Goal: Information Seeking & Learning: Learn about a topic

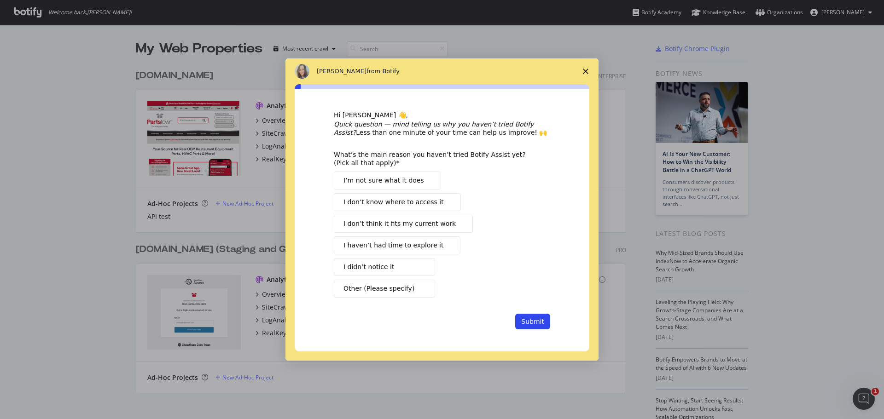
click at [420, 246] on span "I haven’t had time to explore it" at bounding box center [393, 246] width 100 height 10
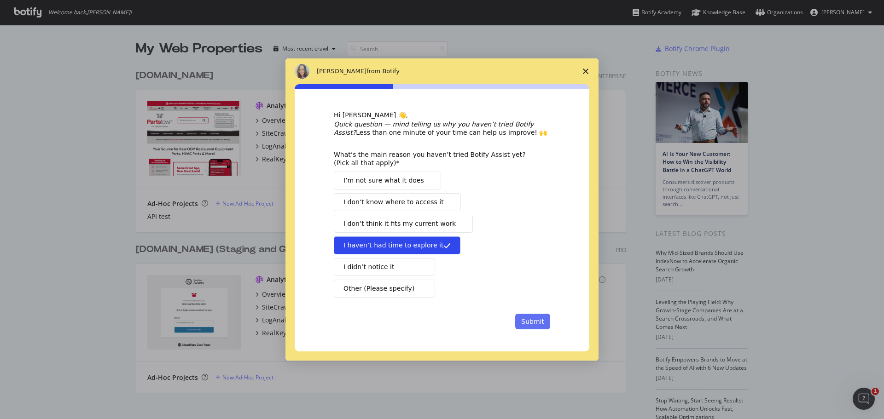
click at [542, 323] on button "Submit" at bounding box center [532, 322] width 35 height 16
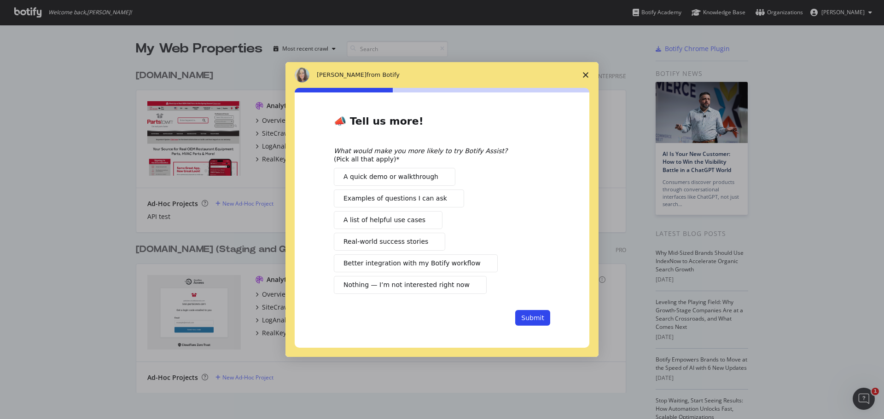
click at [448, 287] on span "Nothing — I’m not interested right now" at bounding box center [406, 285] width 126 height 10
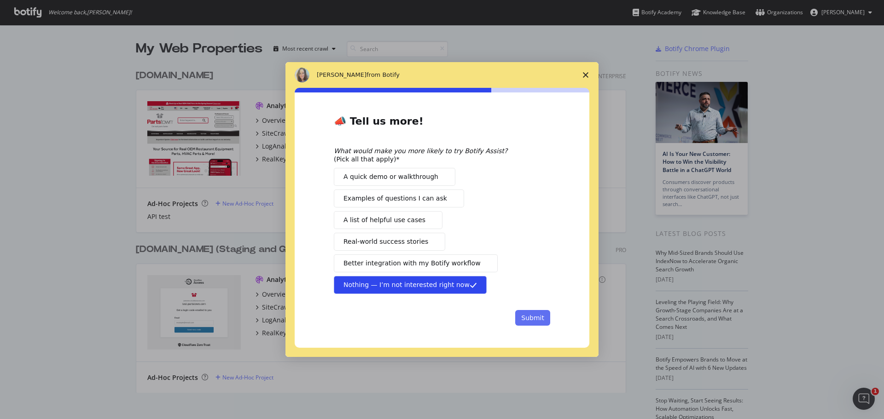
click at [546, 320] on button "Submit" at bounding box center [532, 318] width 35 height 16
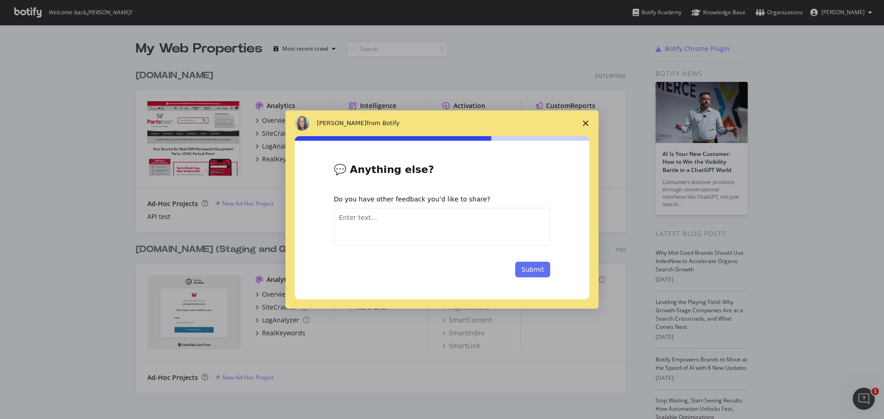
click at [544, 273] on button "Submit" at bounding box center [532, 270] width 35 height 16
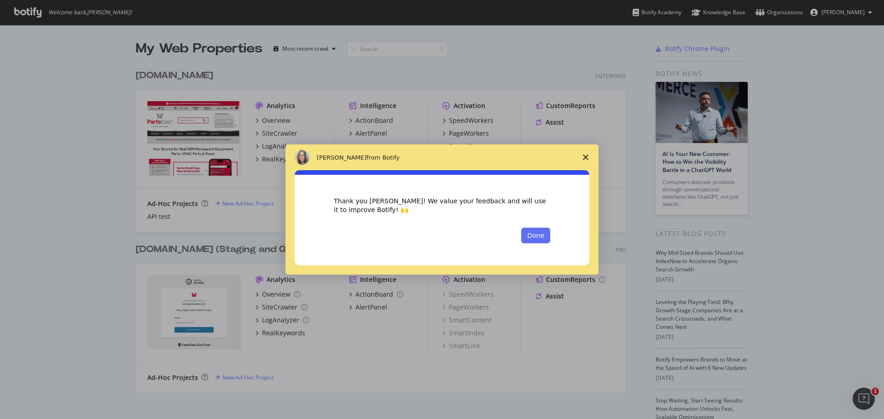
click at [535, 236] on button "Done" at bounding box center [535, 236] width 29 height 16
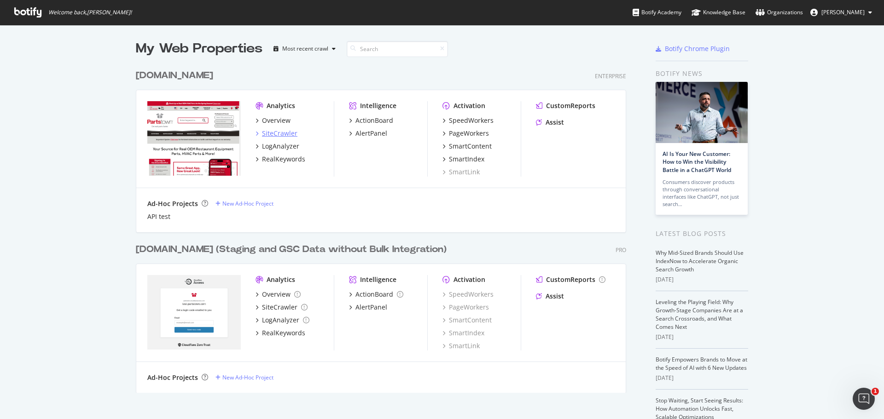
click at [281, 135] on div "SiteCrawler" at bounding box center [279, 133] width 35 height 9
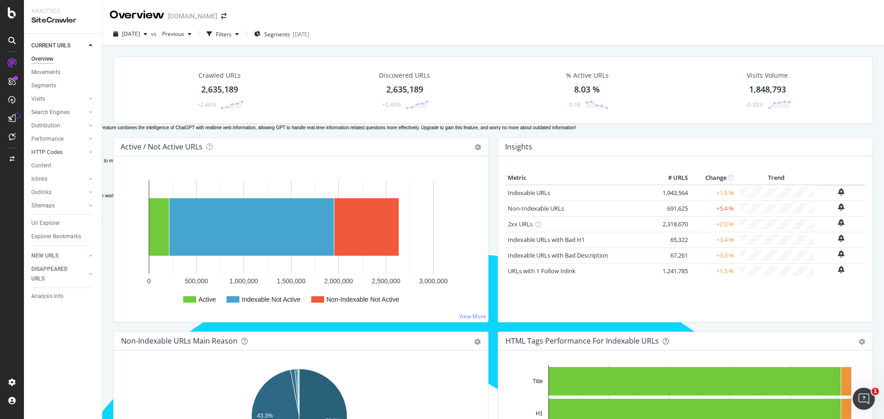
click at [66, 152] on link "HTTP Codes" at bounding box center [58, 153] width 55 height 10
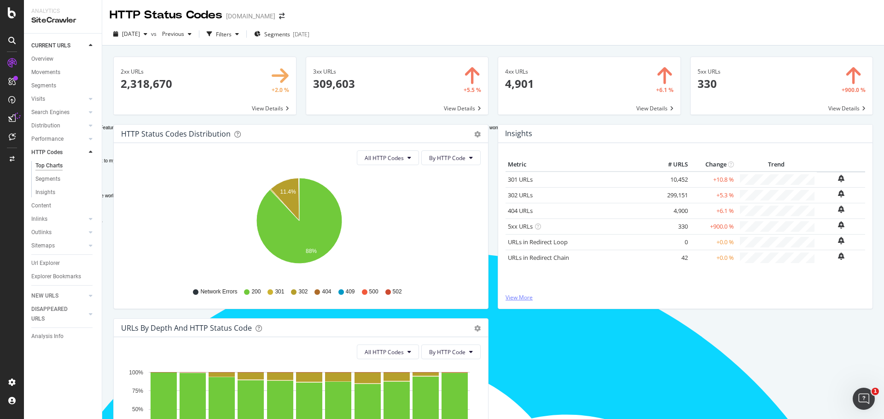
click at [523, 301] on link "View More" at bounding box center [686, 298] width 360 height 8
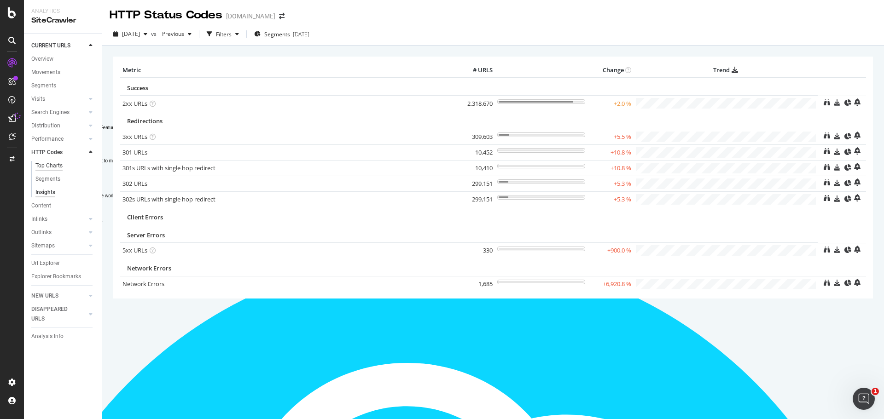
click at [49, 164] on div "Top Charts" at bounding box center [48, 166] width 27 height 10
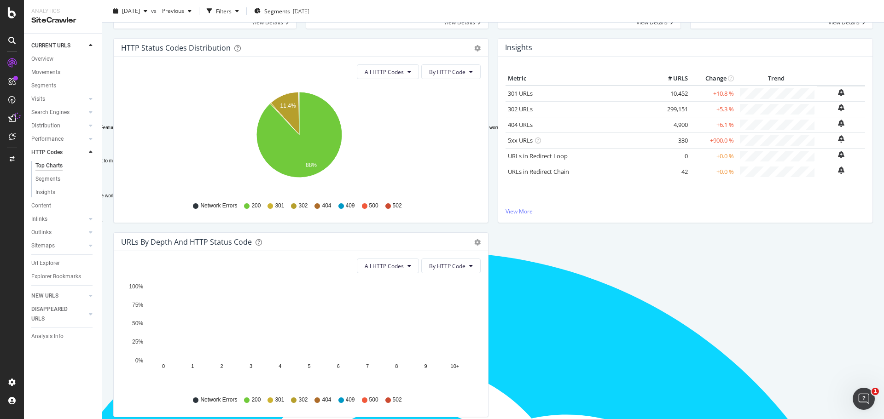
scroll to position [126, 0]
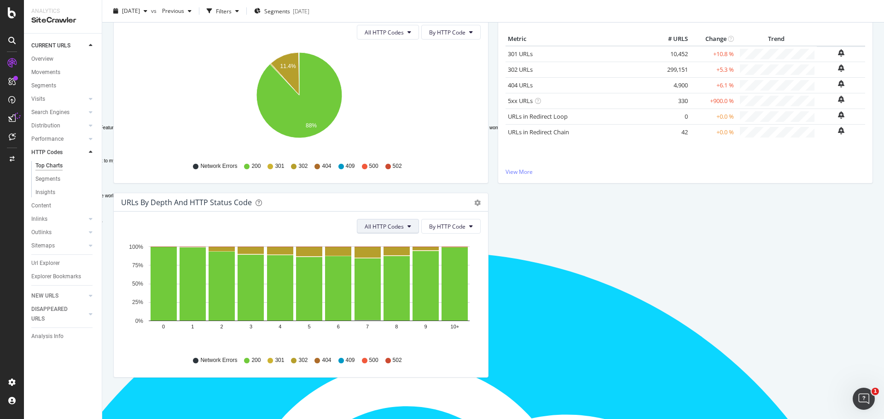
click at [385, 226] on span "All HTTP Codes" at bounding box center [384, 227] width 39 height 8
click at [454, 227] on span "By HTTP Code" at bounding box center [447, 227] width 36 height 8
click at [642, 276] on div "HTTP Status Codes Distribution Pie Table Export as CSV Add to Custom Report All…" at bounding box center [493, 193] width 769 height 389
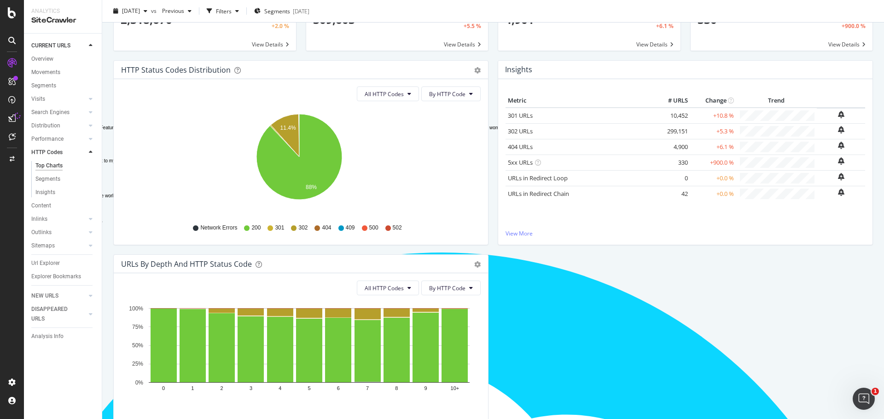
scroll to position [0, 0]
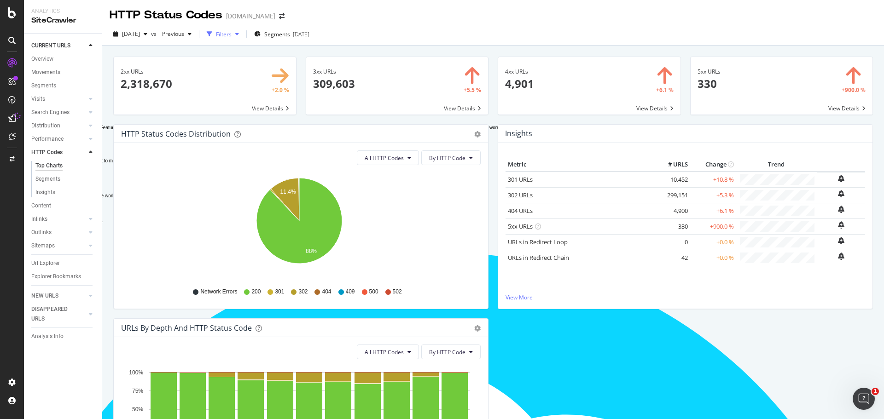
click at [243, 39] on div "Filters" at bounding box center [223, 34] width 40 height 14
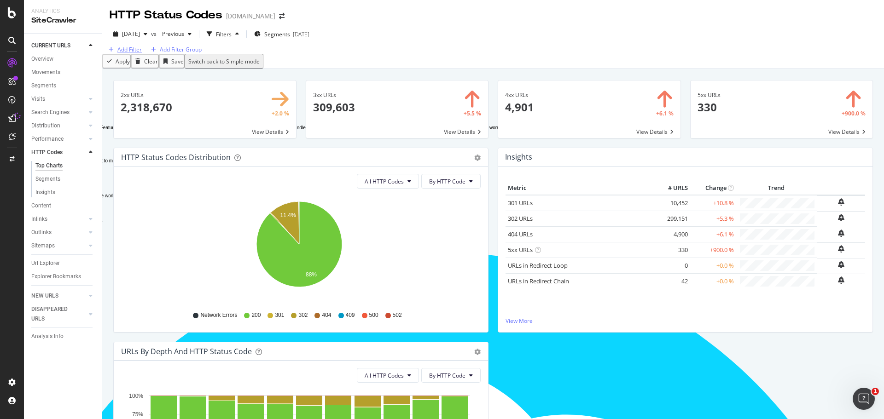
click at [131, 53] on div "Add Filter" at bounding box center [129, 50] width 24 height 8
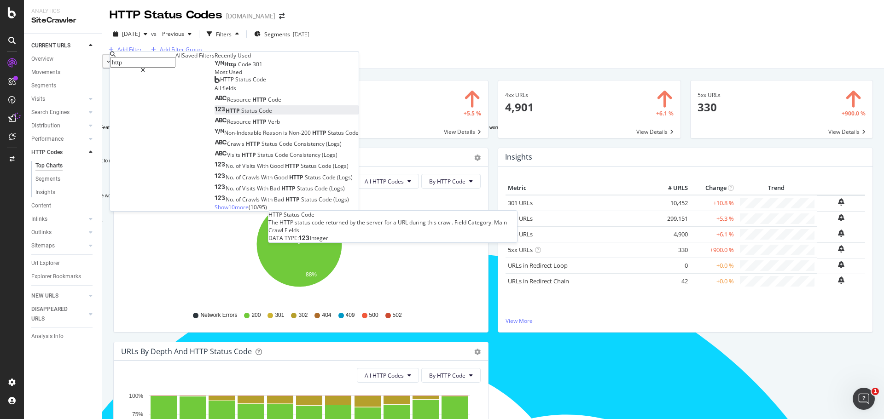
type input "http"
click at [259, 115] on span "Code" at bounding box center [265, 111] width 13 height 8
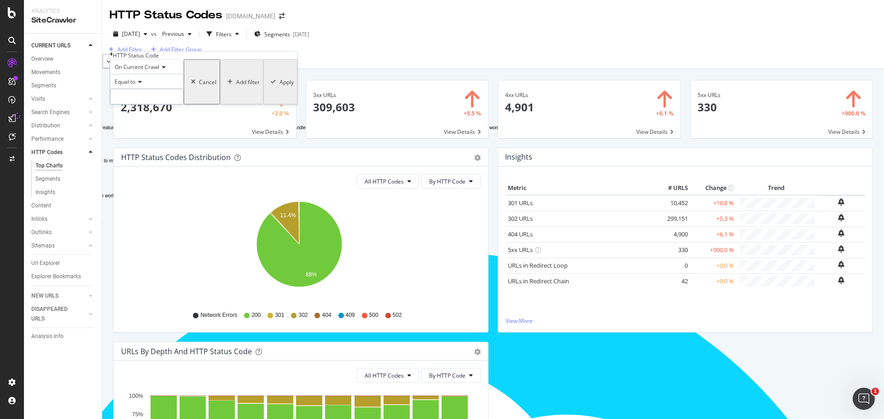
click at [138, 105] on input "number" at bounding box center [147, 97] width 74 height 16
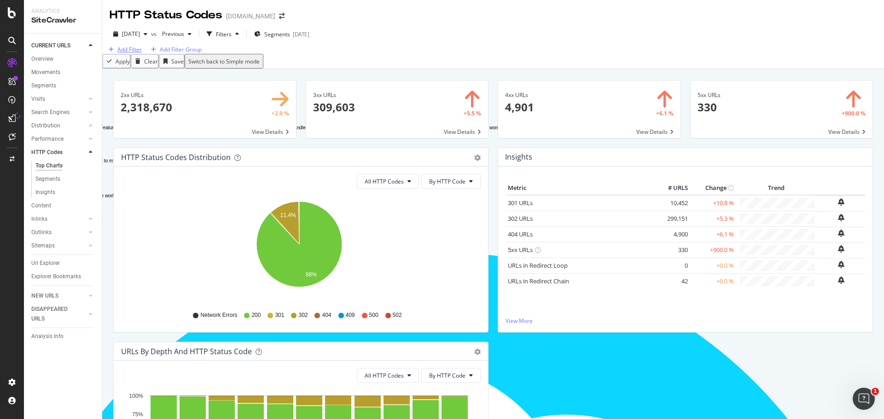
click at [134, 53] on div "Add Filter" at bounding box center [129, 50] width 24 height 8
type textarea "http"
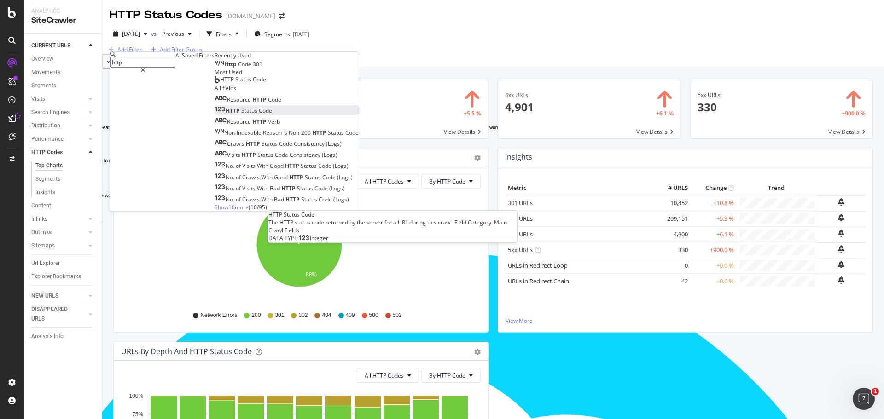
click at [215, 115] on div "HTTP Status Code" at bounding box center [244, 111] width 58 height 8
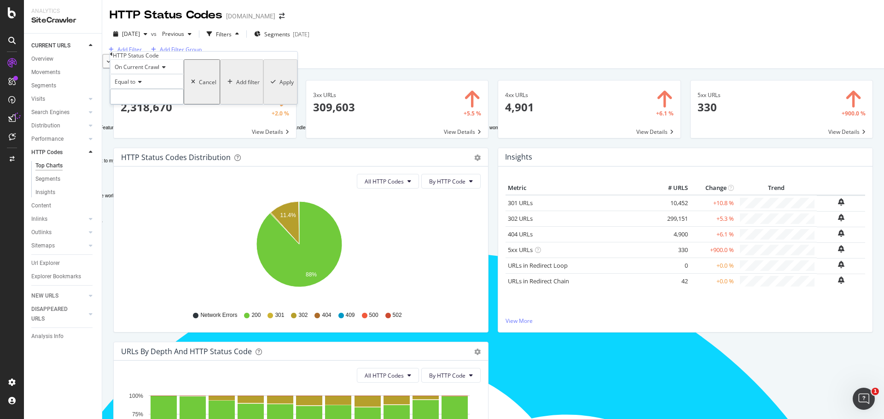
click at [149, 105] on input "number" at bounding box center [147, 97] width 74 height 16
type input "403"
click at [279, 86] on div "Apply" at bounding box center [286, 82] width 14 height 8
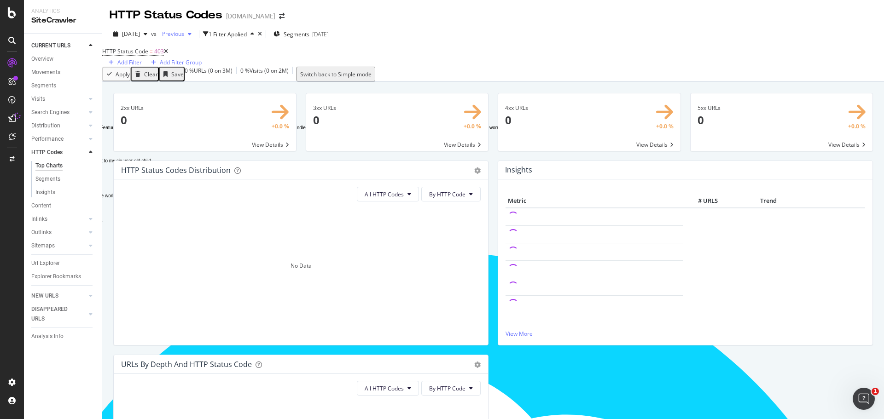
click at [192, 35] on icon "button" at bounding box center [190, 34] width 4 height 6
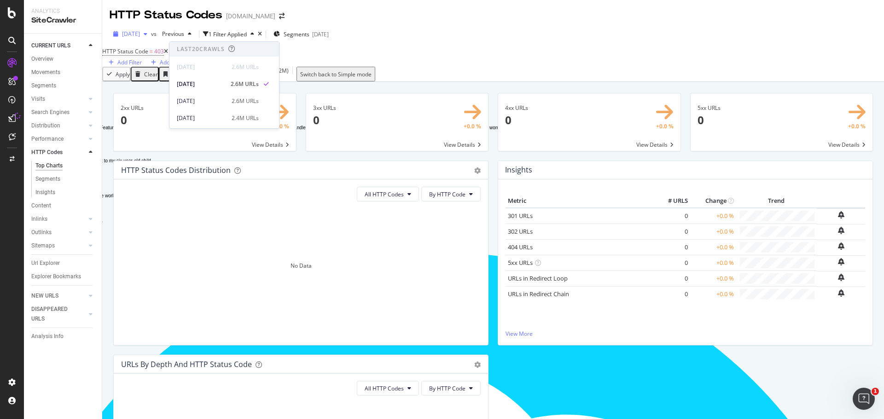
click at [135, 35] on span "[DATE]" at bounding box center [131, 34] width 18 height 8
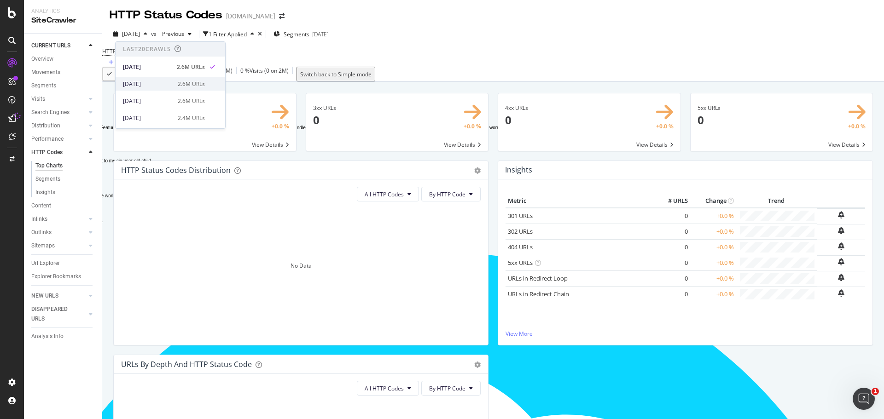
click at [145, 83] on div "[DATE]" at bounding box center [147, 84] width 49 height 8
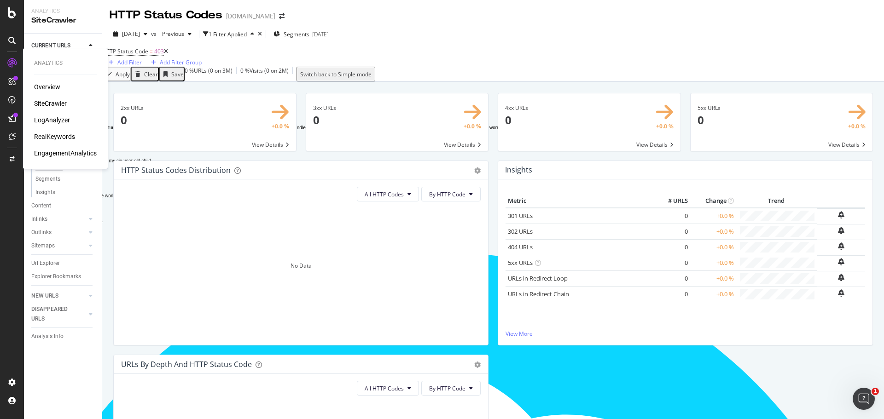
click at [51, 135] on div "RealKeywords" at bounding box center [54, 136] width 41 height 9
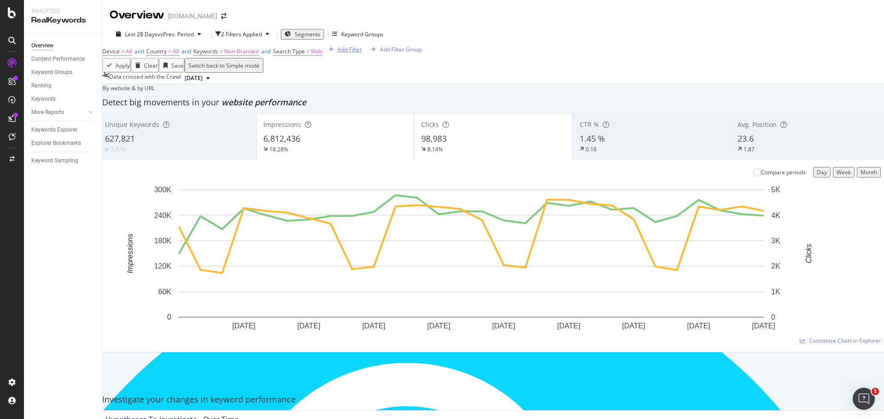
click at [337, 53] on div "Add Filter" at bounding box center [349, 50] width 24 height 8
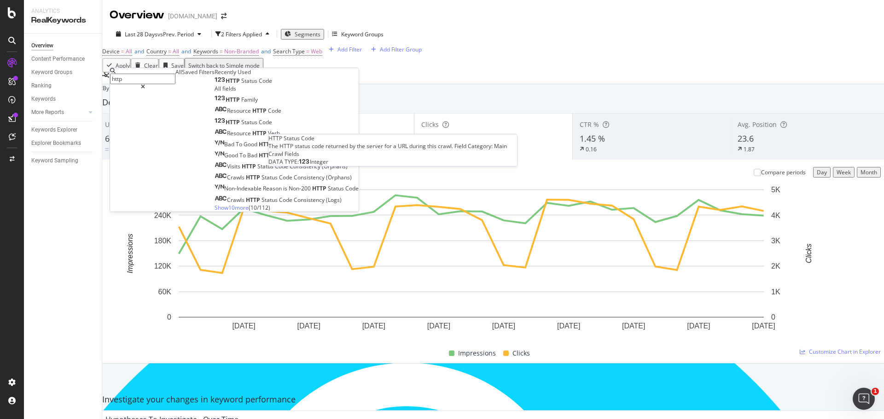
type input "http"
click at [259, 85] on span "Code" at bounding box center [265, 81] width 13 height 8
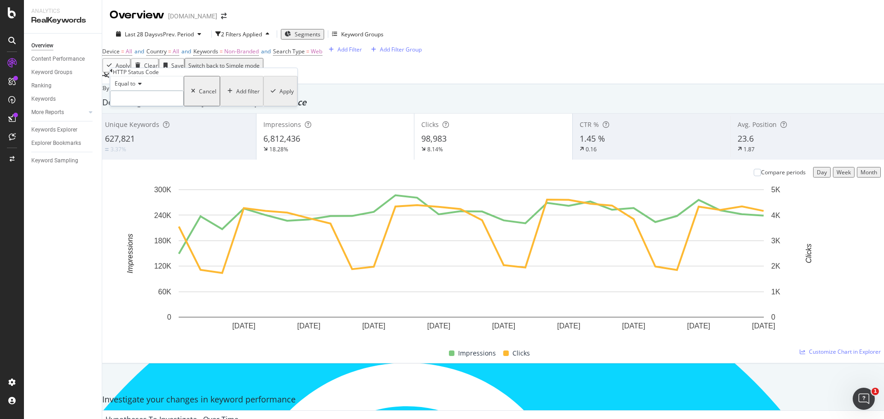
click at [156, 106] on input "number" at bounding box center [147, 99] width 74 height 16
click at [174, 106] on input "number" at bounding box center [147, 99] width 74 height 16
type input "403"
click at [279, 95] on div "Apply" at bounding box center [286, 91] width 14 height 8
